Goal: Task Accomplishment & Management: Manage account settings

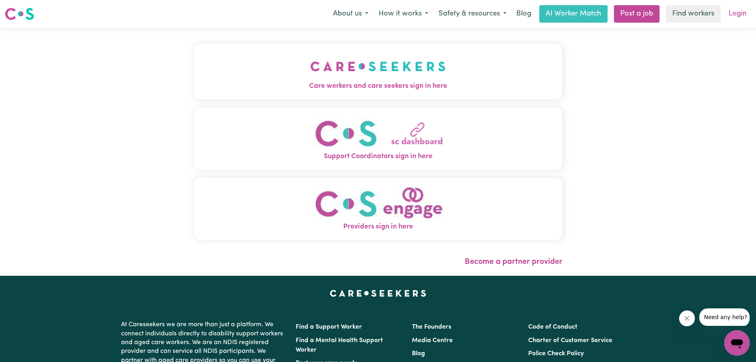
click at [728, 13] on link "Login" at bounding box center [737, 13] width 27 height 17
click at [736, 13] on link "Login" at bounding box center [737, 13] width 27 height 17
click at [633, 66] on div "Care workers and care seekers sign in here Support Coordinators sign in here Pr…" at bounding box center [378, 152] width 756 height 248
click at [691, 50] on div "Care workers and care seekers sign in here Support Coordinators sign in here Pr…" at bounding box center [378, 152] width 756 height 248
click at [732, 9] on link "Login" at bounding box center [737, 13] width 27 height 17
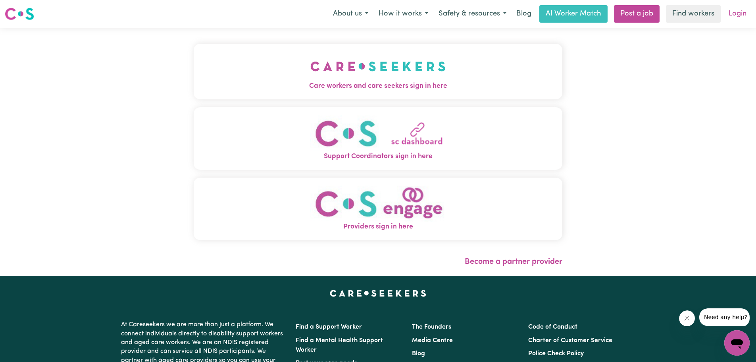
click at [728, 15] on link "Login" at bounding box center [737, 13] width 27 height 17
click at [734, 12] on link "Login" at bounding box center [737, 13] width 27 height 17
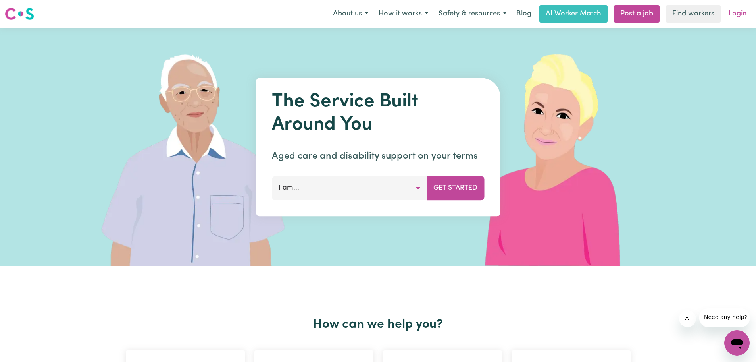
click at [740, 12] on link "Login" at bounding box center [737, 13] width 27 height 17
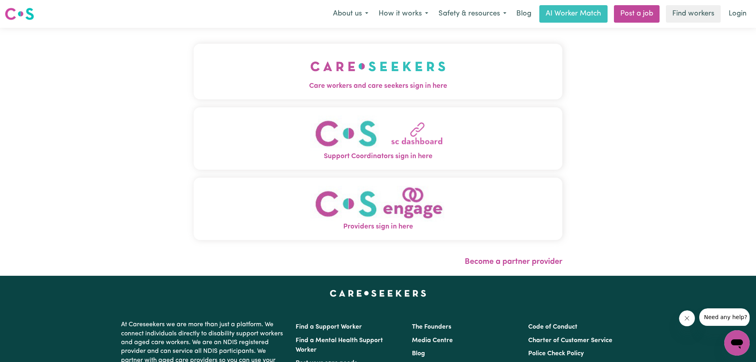
click at [365, 62] on img "Care workers and care seekers sign in here" at bounding box center [377, 66] width 135 height 29
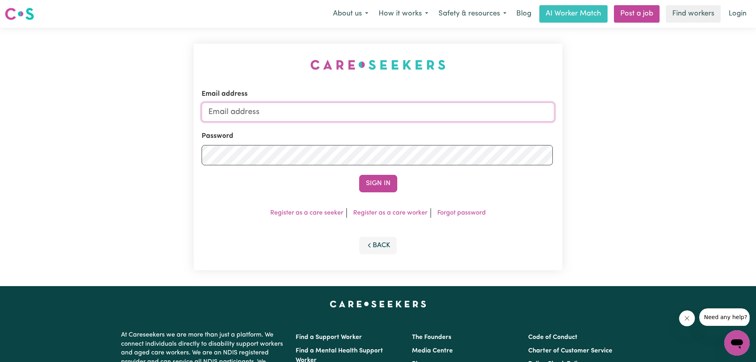
drag, startPoint x: 272, startPoint y: 111, endPoint x: 270, endPoint y: 114, distance: 4.3
click at [270, 113] on input "Email address" at bounding box center [378, 111] width 353 height 19
type input "tricia.mattin@acrow.com.au"
click at [547, 218] on ul "Register as a care seeker Register as a care worker Forgot password" at bounding box center [378, 213] width 353 height 10
click at [397, 192] on button "Sign In" at bounding box center [378, 183] width 38 height 17
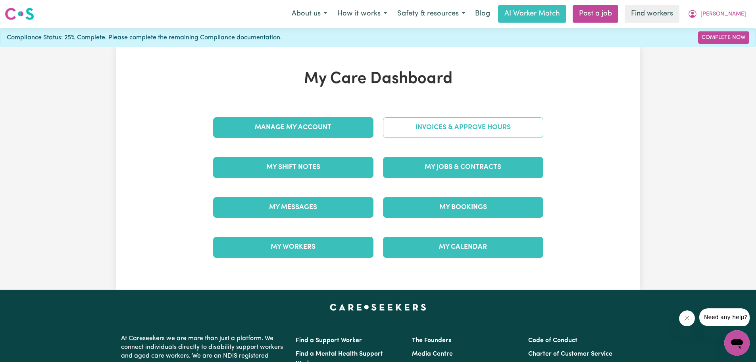
click at [427, 135] on link "Invoices & Approve Hours" at bounding box center [463, 127] width 160 height 21
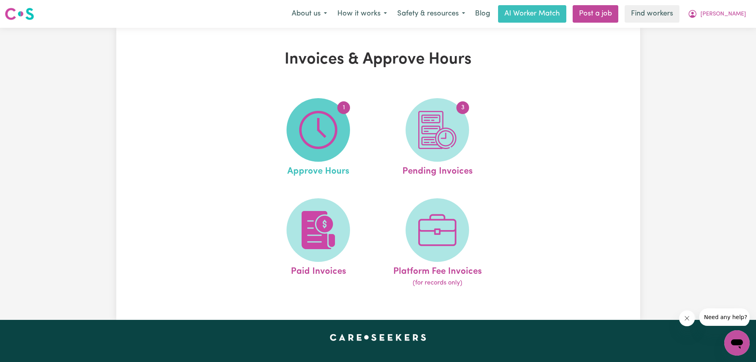
click at [342, 134] on span "1" at bounding box center [319, 130] width 64 height 64
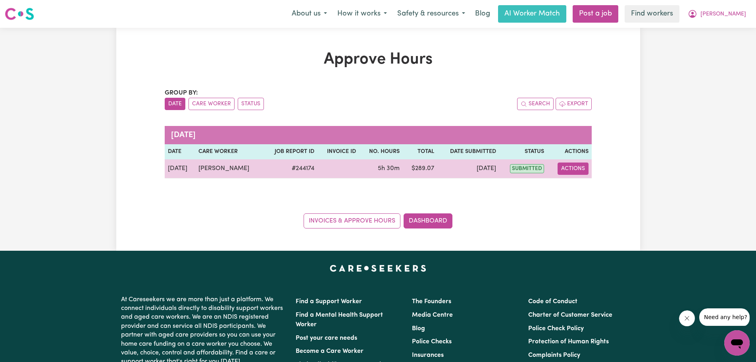
click at [572, 175] on button "Actions" at bounding box center [573, 168] width 31 height 12
click at [594, 196] on link "View Job Report" at bounding box center [591, 188] width 68 height 16
select select "pm"
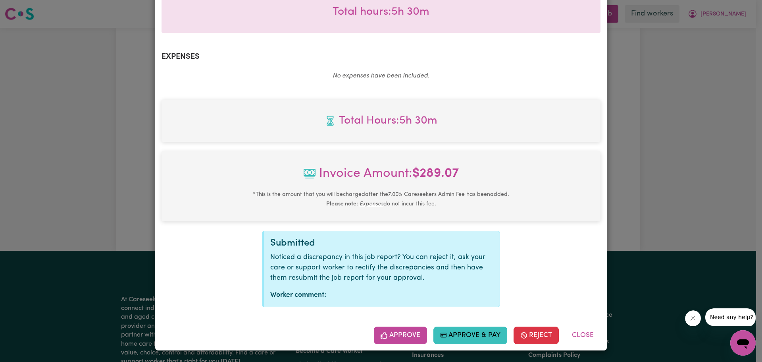
scroll to position [289, 0]
click at [383, 334] on button "Approve" at bounding box center [400, 334] width 53 height 17
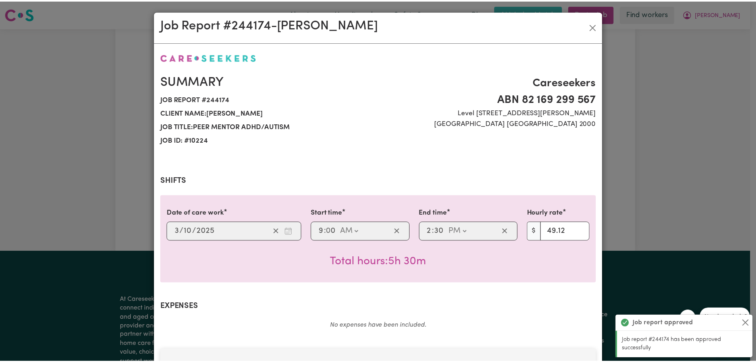
scroll to position [0, 0]
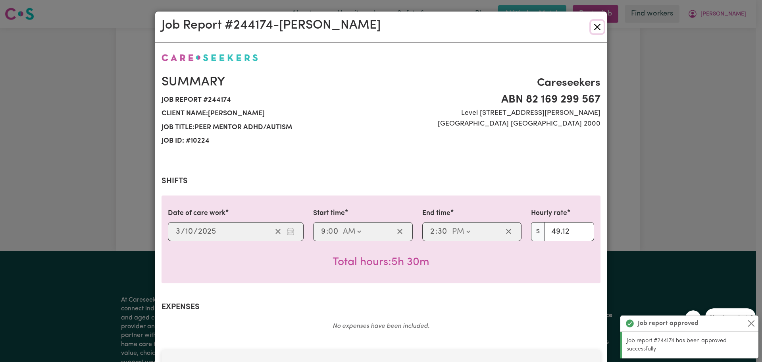
click at [593, 27] on button "Close" at bounding box center [597, 27] width 13 height 13
